Goal: Information Seeking & Learning: Find specific fact

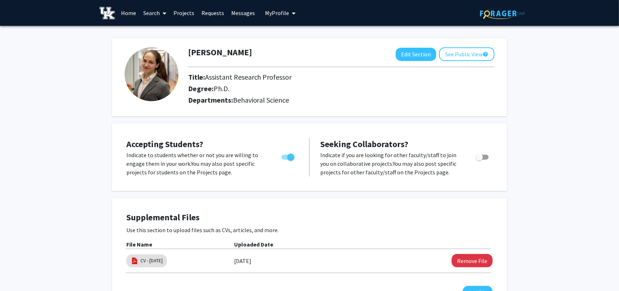
click at [149, 15] on link "Search" at bounding box center [155, 12] width 30 height 25
click at [155, 36] on span "Faculty/Staff" at bounding box center [166, 33] width 53 height 14
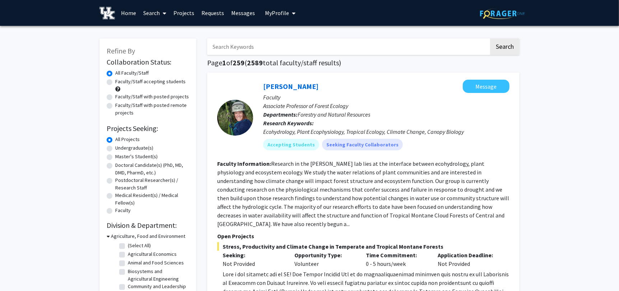
click at [324, 50] on input "Search Keywords" at bounding box center [348, 46] width 282 height 17
type input "[PERSON_NAME]"
click at [490, 38] on button "Search" at bounding box center [504, 46] width 29 height 17
